Goal: Task Accomplishment & Management: Use online tool/utility

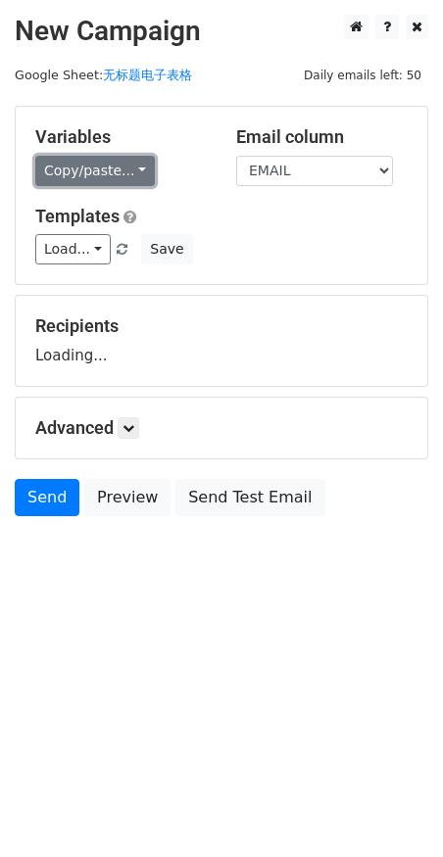
click at [80, 168] on link "Copy/paste..." at bounding box center [95, 171] width 120 height 30
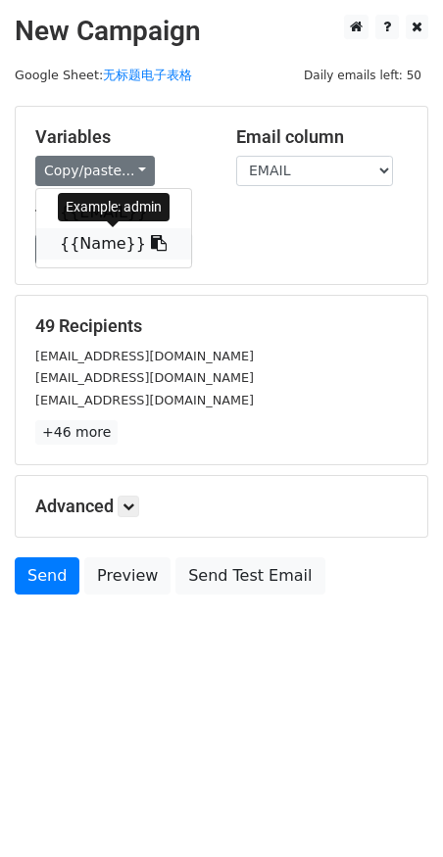
click at [93, 235] on link "{{Name}}" at bounding box center [113, 243] width 155 height 31
